Goal: Transaction & Acquisition: Purchase product/service

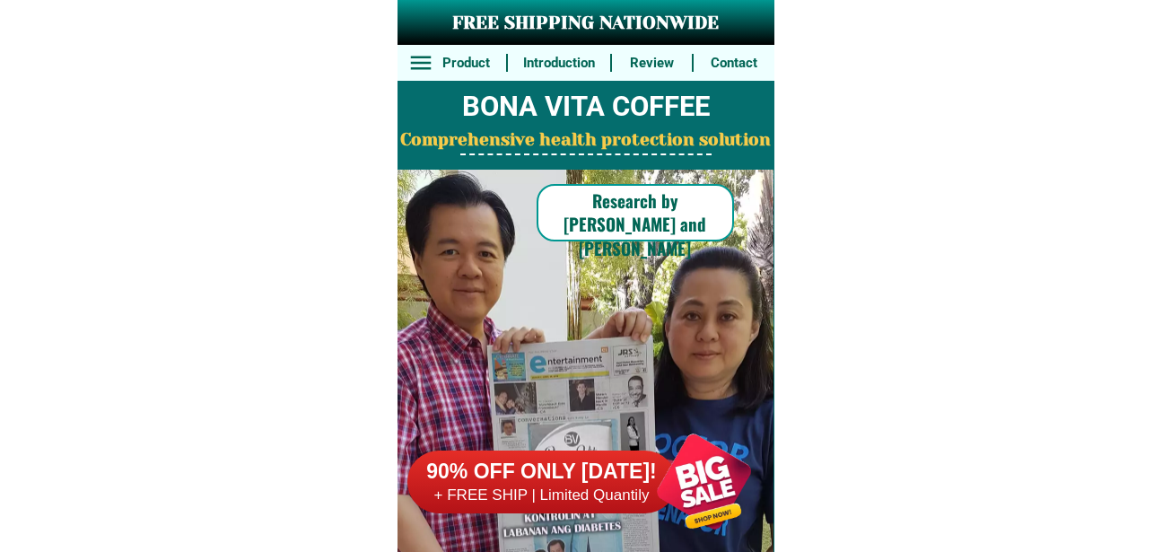
click at [687, 470] on div at bounding box center [704, 481] width 141 height 141
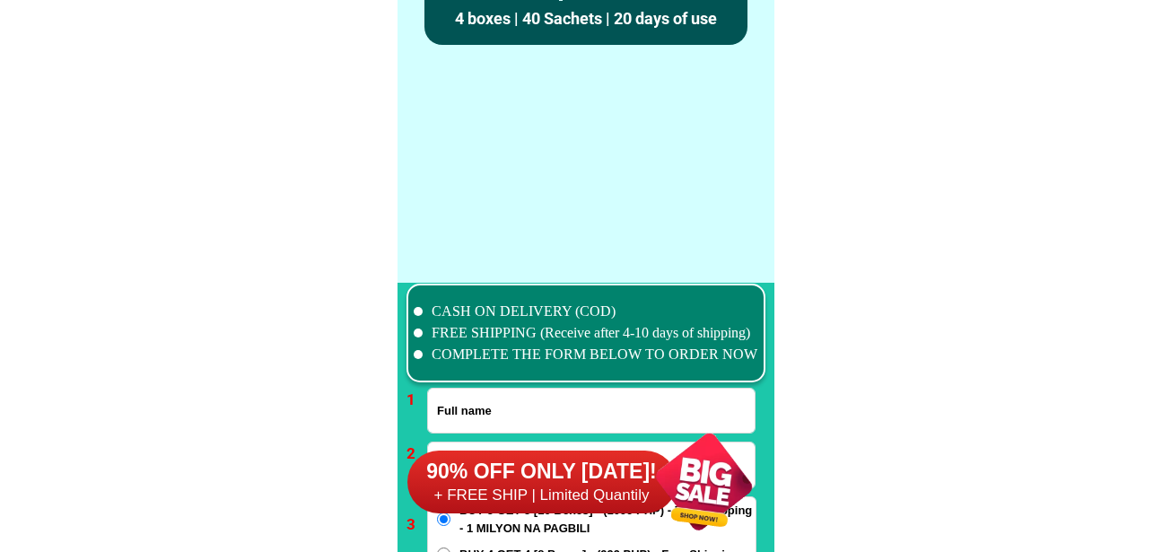
scroll to position [13198, 0]
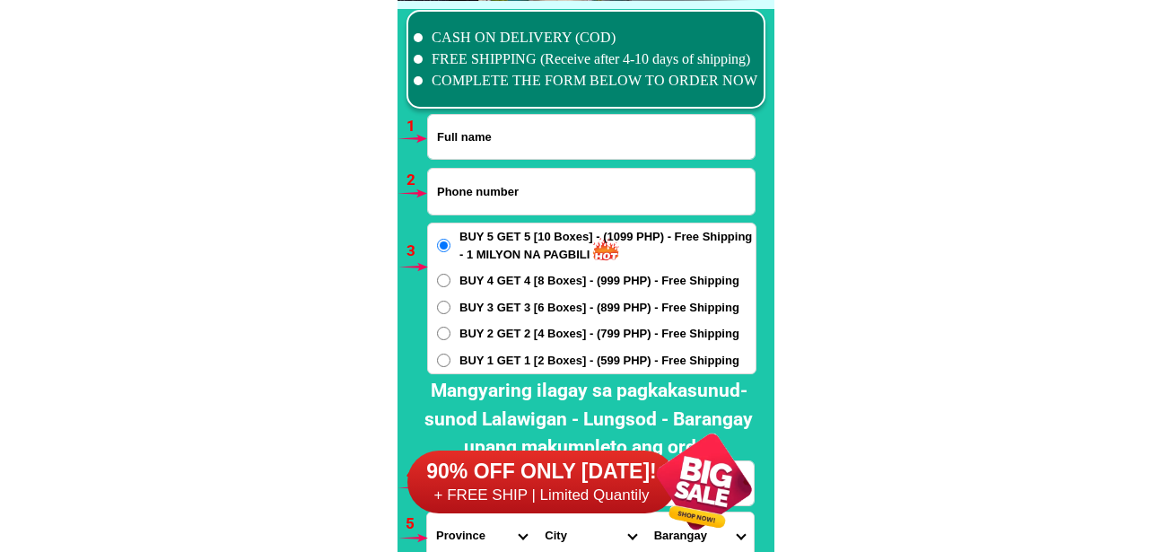
click at [494, 131] on input "Input full_name" at bounding box center [591, 137] width 327 height 44
paste input "[PERSON_NAME]"
type input "[PERSON_NAME]"
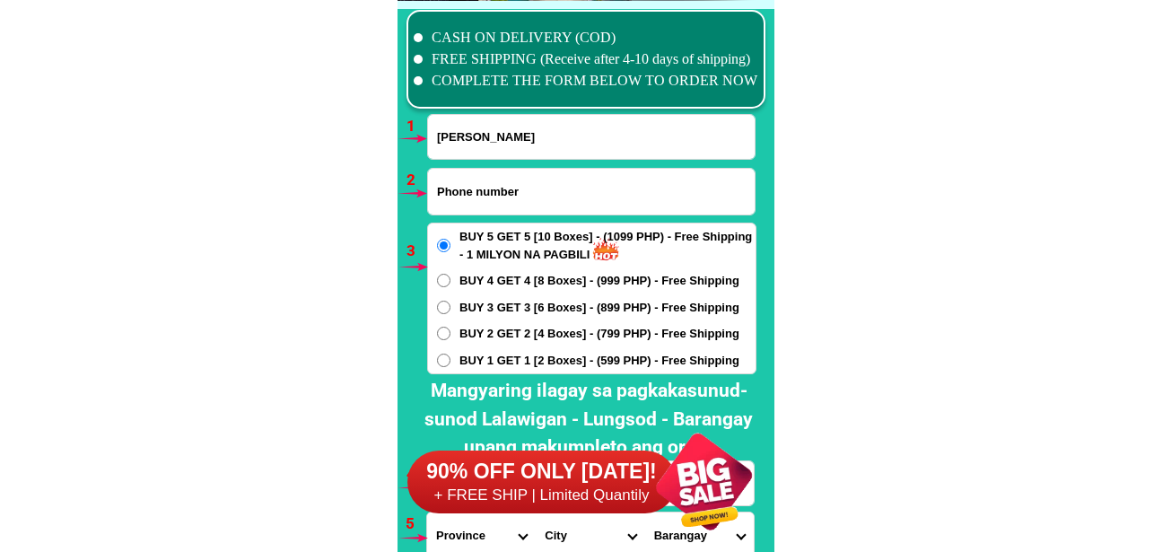
click at [477, 184] on input "Input phone_number" at bounding box center [591, 192] width 327 height 46
paste input "0908 612 7985."
click at [494, 190] on input "0908 612 7985" at bounding box center [591, 192] width 327 height 46
click at [468, 191] on input "0908 6127985" at bounding box center [591, 192] width 327 height 46
type input "09086127985"
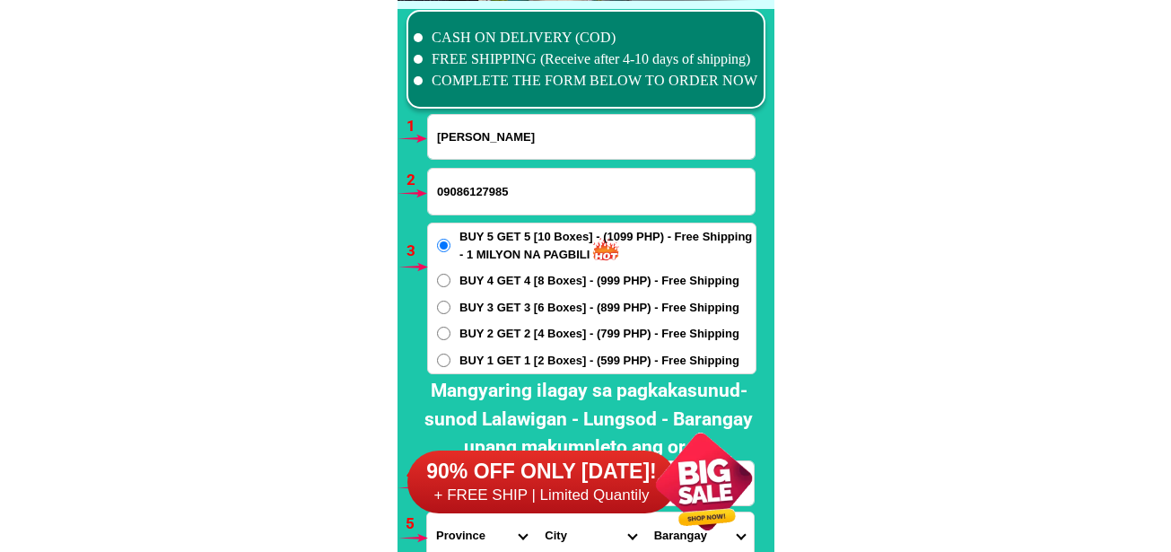
click at [492, 324] on div "BUY 5 GET 5 [10 Boxes] - (1099 PHP) - Free Shipping - 1 MILYON NA PAGBILI BUY 4…" at bounding box center [591, 299] width 329 height 152
click at [461, 326] on span "BUY 2 GET 2 [4 Boxes] - (799 PHP) - Free Shipping" at bounding box center [599, 334] width 280 height 18
click at [451, 327] on input "BUY 2 GET 2 [4 Boxes] - (799 PHP) - Free Shipping" at bounding box center [443, 333] width 13 height 13
radio input "true"
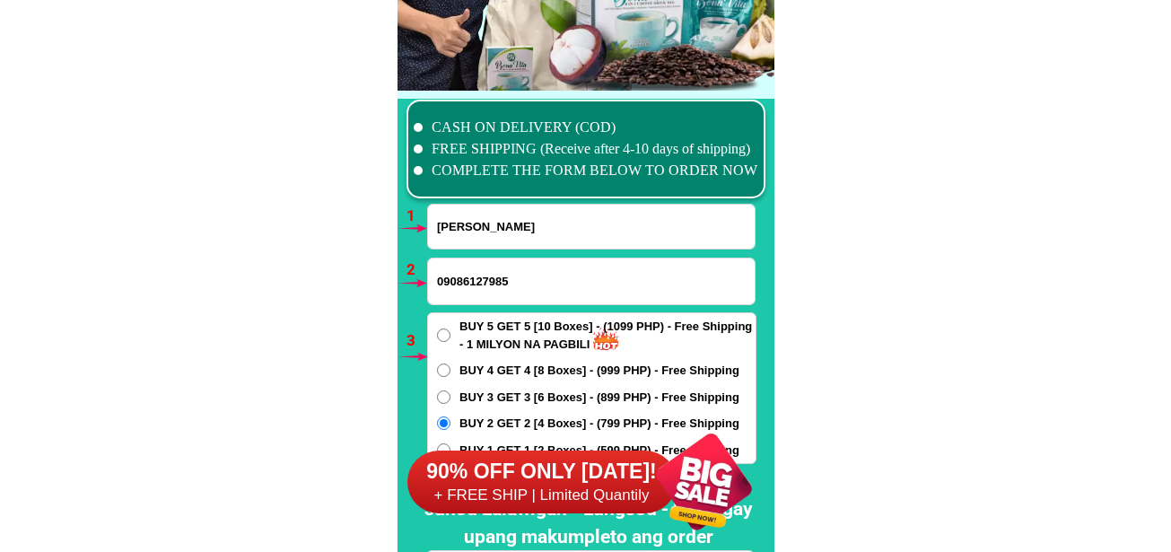
scroll to position [13377, 0]
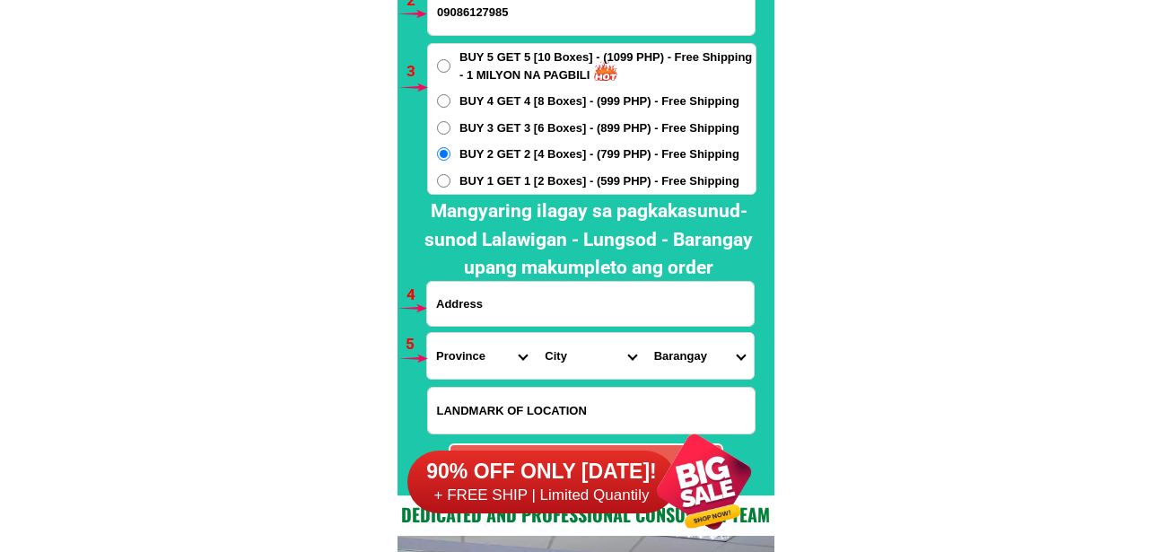
click at [493, 306] on input "Input address" at bounding box center [590, 304] width 327 height 44
paste input "Ph8 Blk 22 Lot 23/ 25 Bgy [PERSON_NAME] General [PERSON_NAME]"
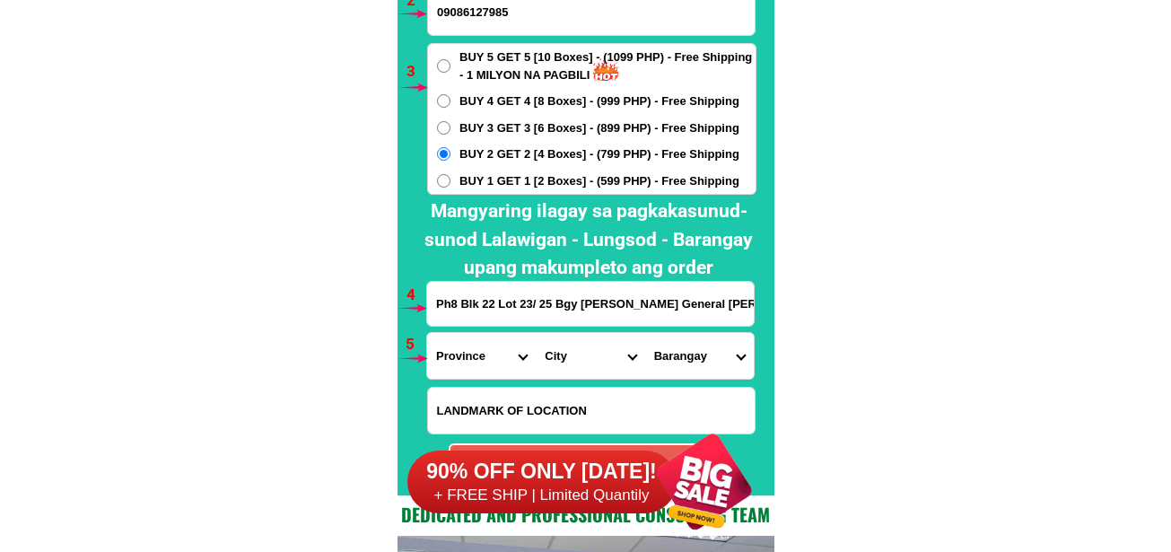
type input "Ph8 Blk 22 Lot 23/ 25 Bgy [PERSON_NAME] General [PERSON_NAME]"
click at [460, 348] on select "Province [GEOGRAPHIC_DATA] [GEOGRAPHIC_DATA] [GEOGRAPHIC_DATA] [GEOGRAPHIC_DATA…" at bounding box center [481, 356] width 109 height 46
select select "63_826"
click at [427, 333] on select "Province [GEOGRAPHIC_DATA] [GEOGRAPHIC_DATA] [GEOGRAPHIC_DATA] [GEOGRAPHIC_DATA…" at bounding box center [481, 356] width 109 height 46
click at [582, 336] on select "City [PERSON_NAME] [PERSON_NAME] [GEOGRAPHIC_DATA]-city [GEOGRAPHIC_DATA]-[GEOG…" at bounding box center [590, 356] width 109 height 46
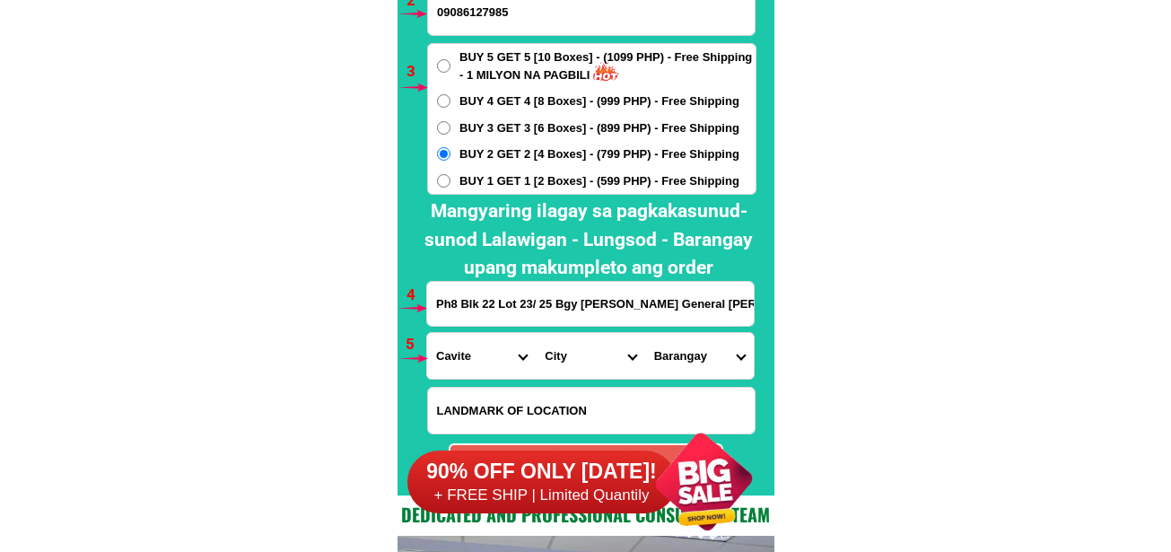
select select "63_826111"
click at [536, 333] on select "City [PERSON_NAME] [PERSON_NAME] [GEOGRAPHIC_DATA]-city [GEOGRAPHIC_DATA]-[GEOG…" at bounding box center [590, 356] width 109 height 46
click at [705, 349] on select "Barangay Alingaro [PERSON_NAME]. (bgy. 7) Bacao i Bacao ii Bagumbayan pob. (bgy…" at bounding box center [699, 356] width 109 height 46
select select "63_8261118185"
click at [645, 333] on select "Barangay Alingaro [PERSON_NAME]. (bgy. 7) Bacao i Bacao ii Bagumbayan pob. (bgy…" at bounding box center [699, 356] width 109 height 46
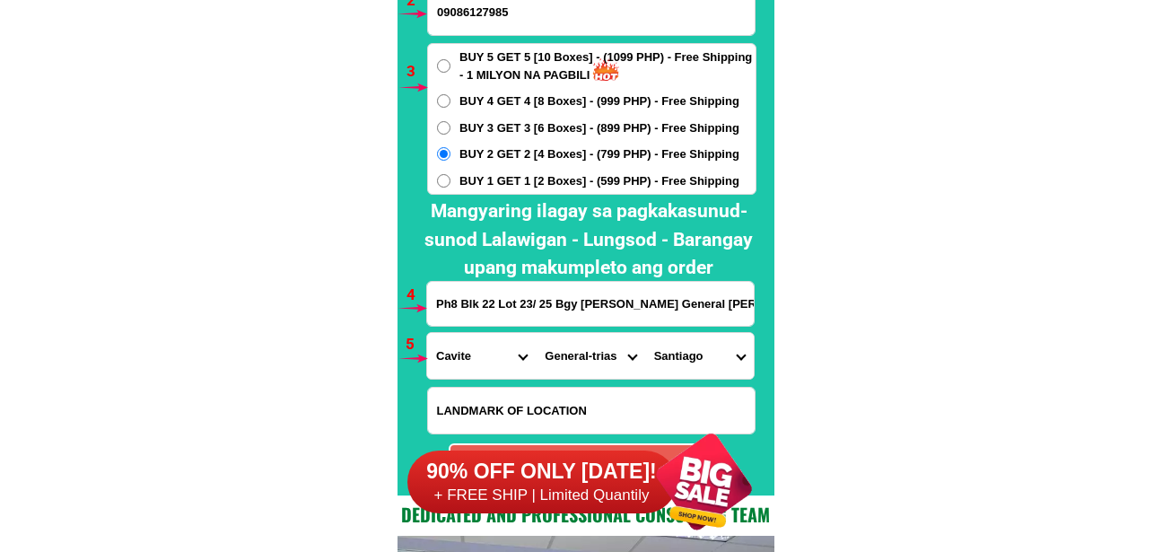
scroll to position [13646, 0]
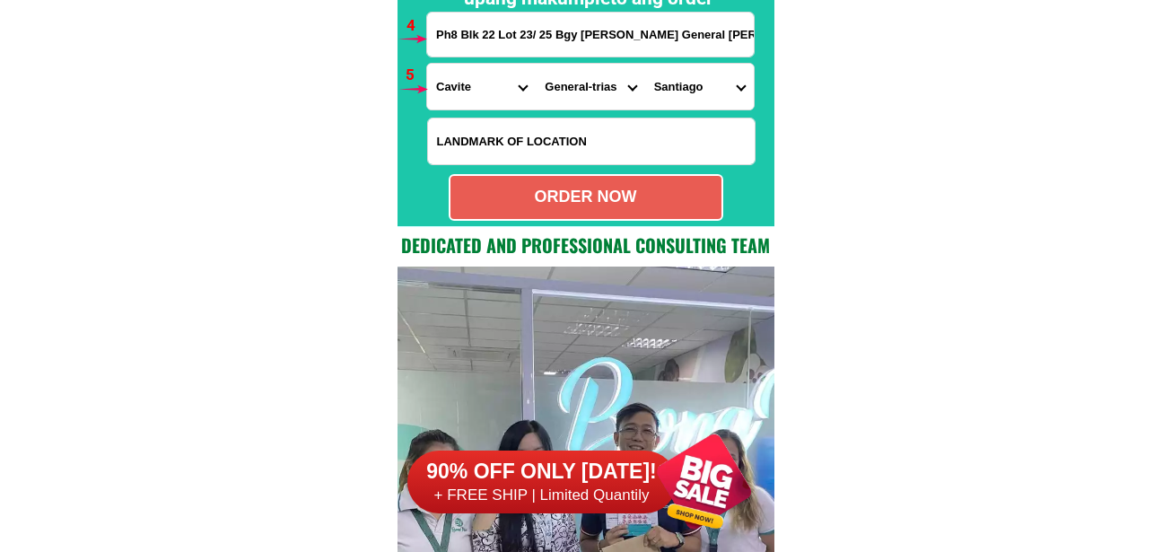
click at [602, 175] on div "ORDER NOW" at bounding box center [586, 197] width 275 height 47
type input "09086127985"
type input "Ph8 Blk 22 Lot 23/ 25 Bgy [PERSON_NAME] General [PERSON_NAME]"
radio input "true"
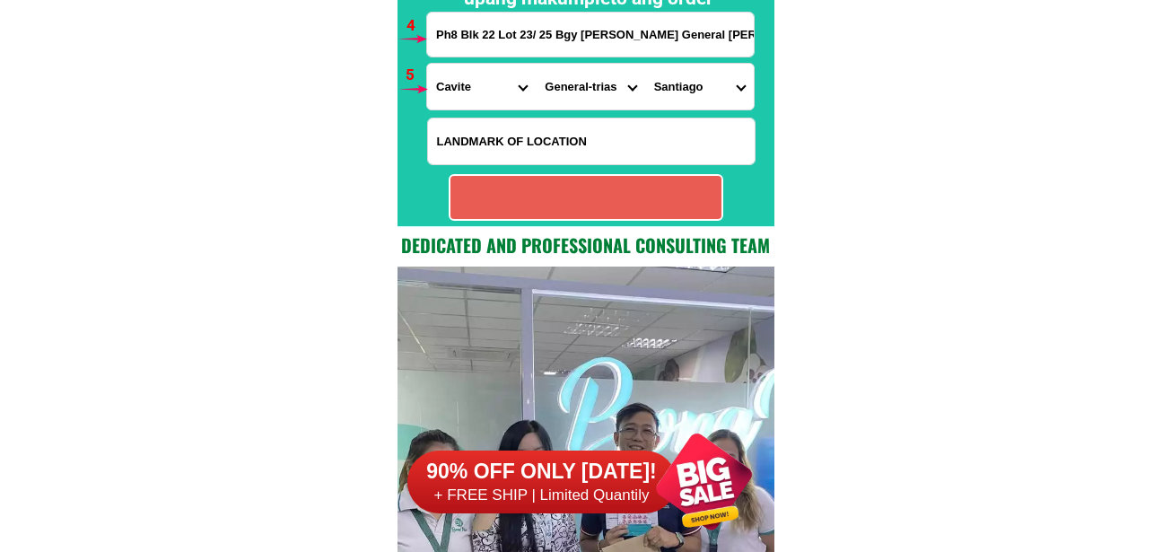
radio input "true"
